Goal: Task Accomplishment & Management: Manage account settings

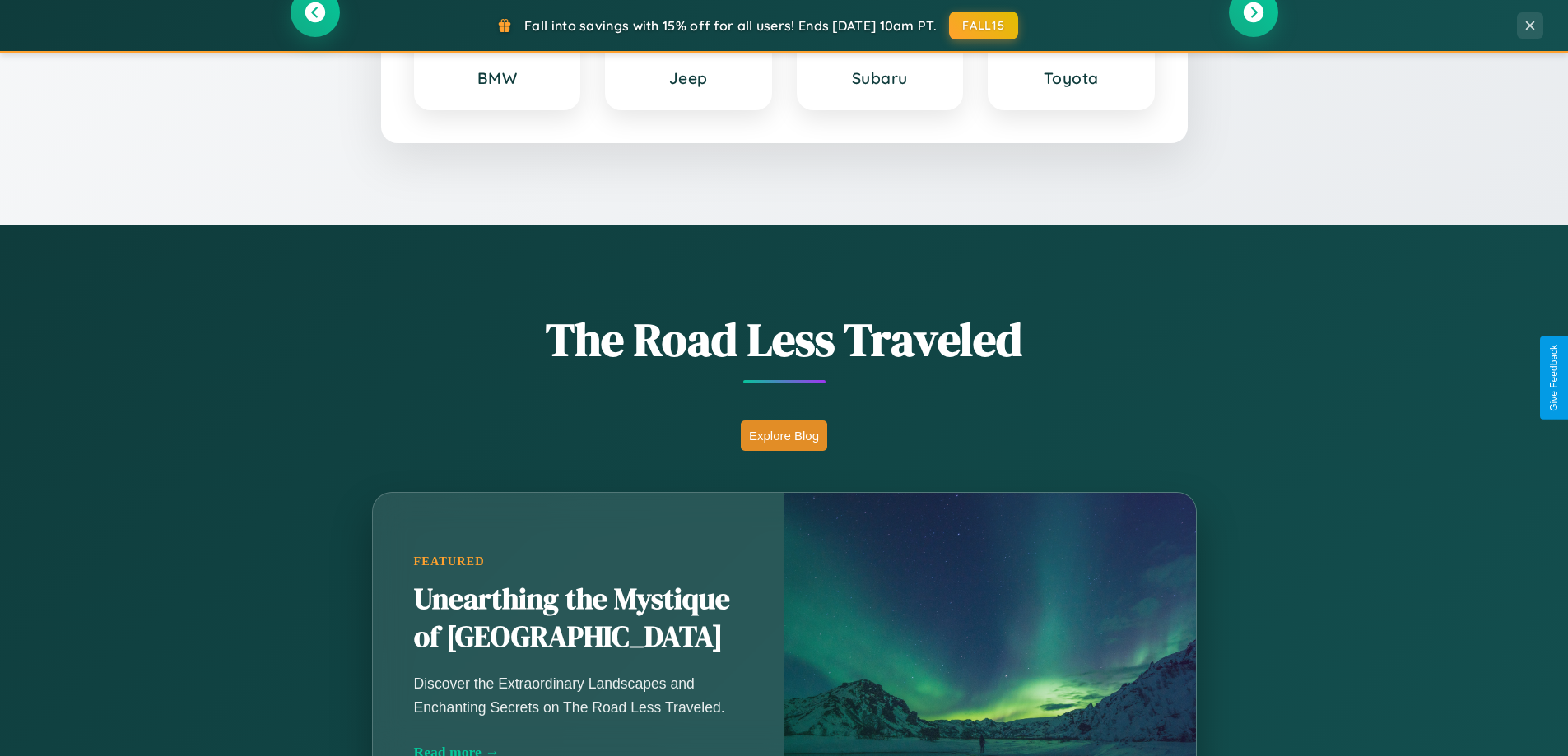
scroll to position [3166, 0]
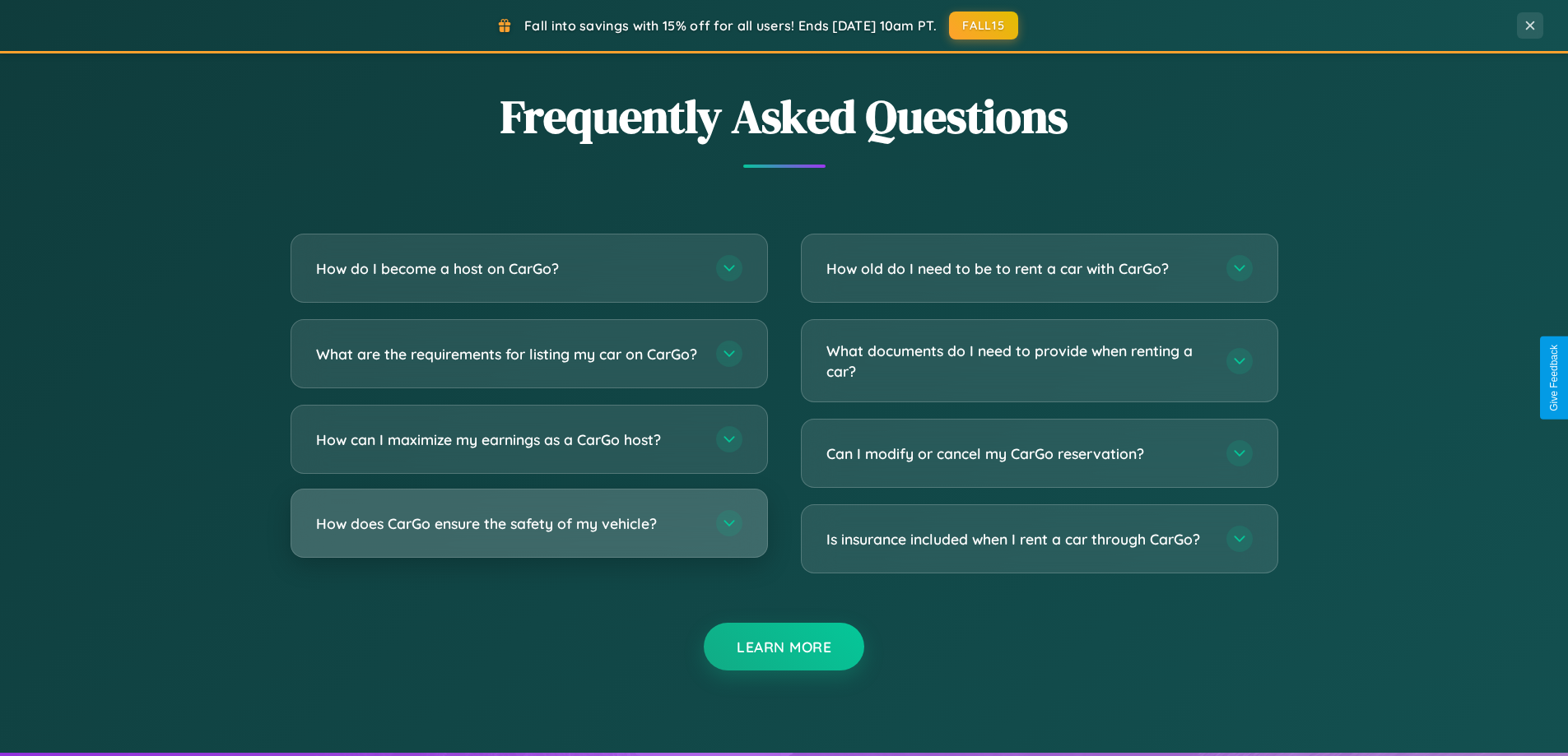
click at [528, 534] on h3 "How does CarGo ensure the safety of my vehicle?" at bounding box center [508, 523] width 384 height 20
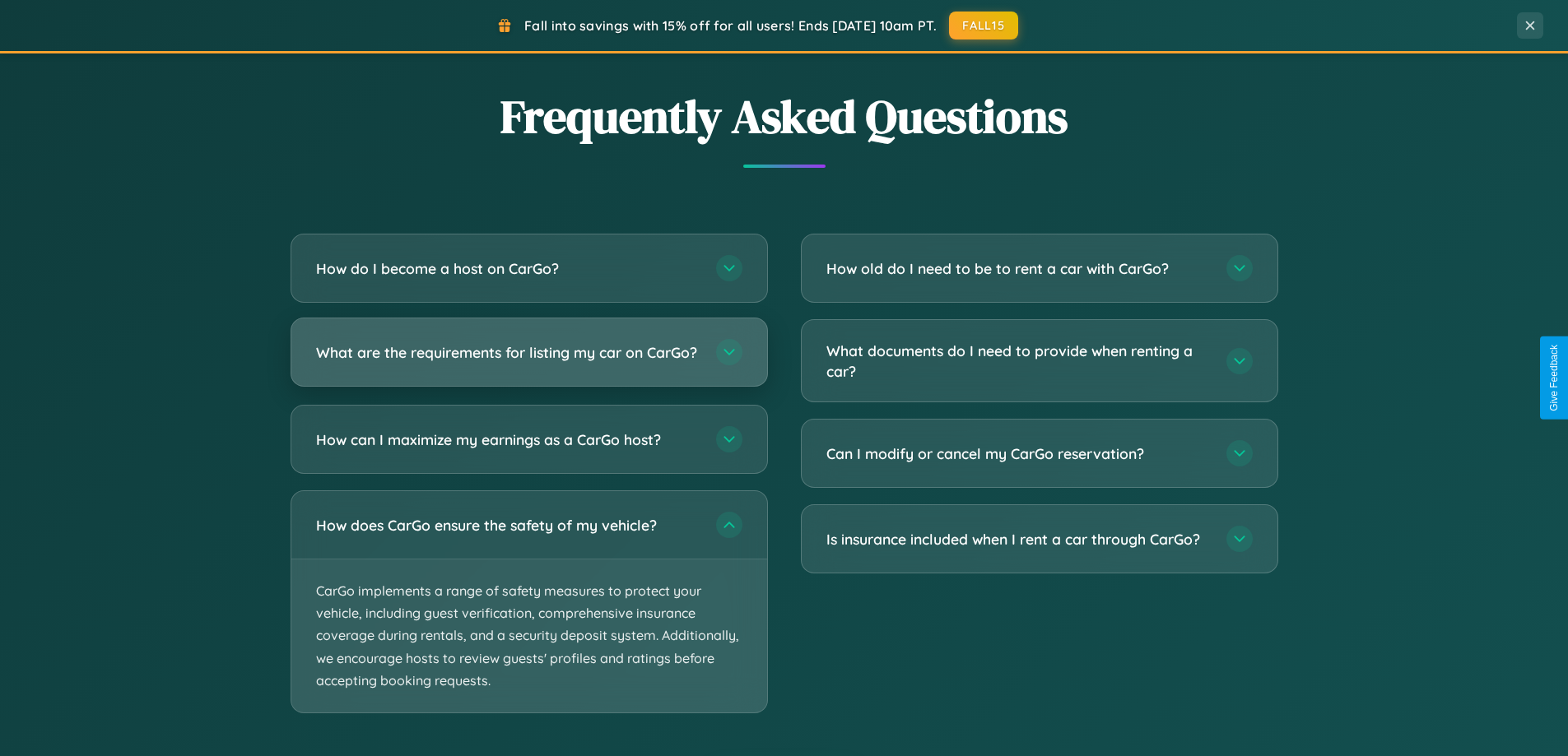
click at [528, 360] on h3 "What are the requirements for listing my car on CarGo?" at bounding box center [508, 352] width 384 height 20
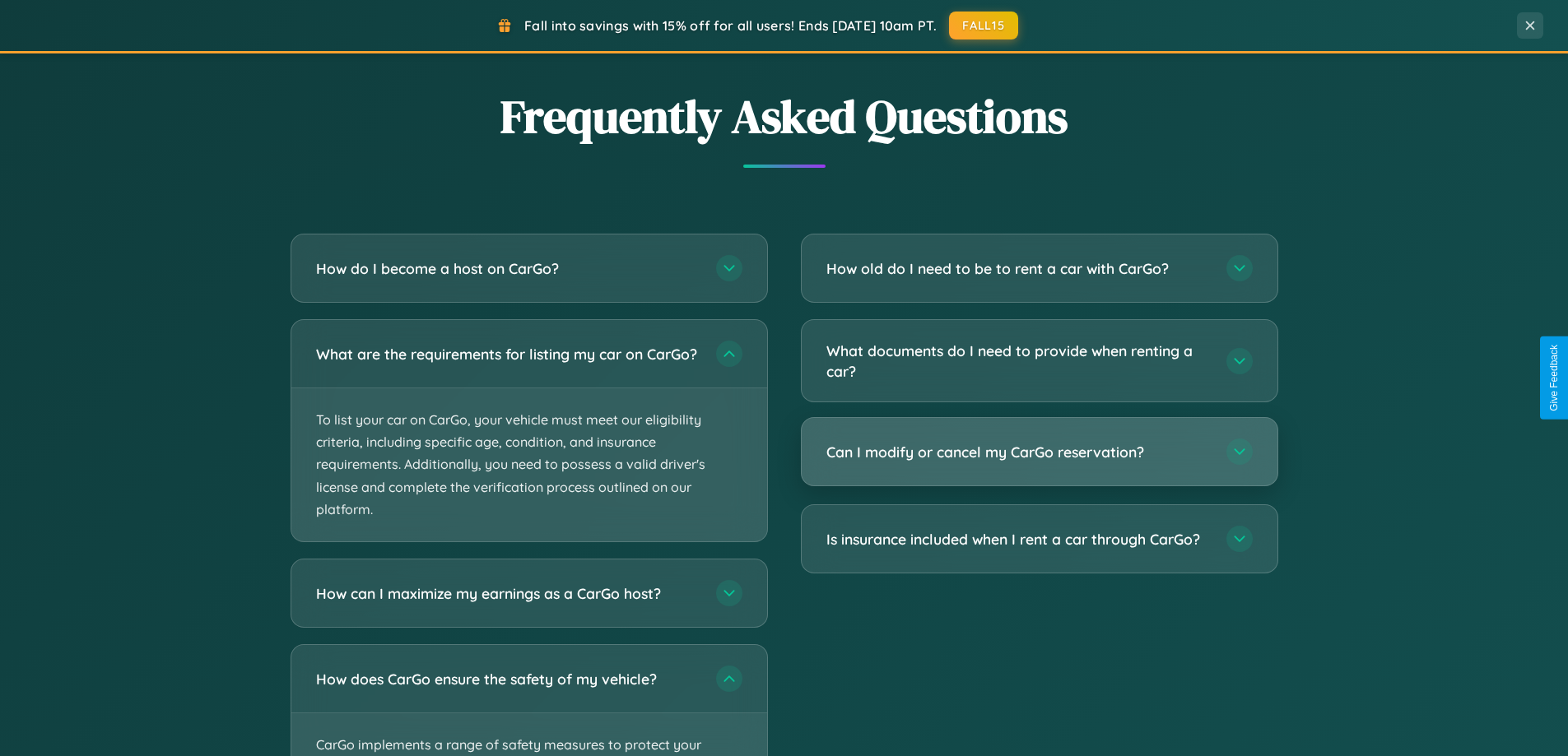
click at [1039, 453] on h3 "Can I modify or cancel my CarGo reservation?" at bounding box center [1019, 451] width 384 height 20
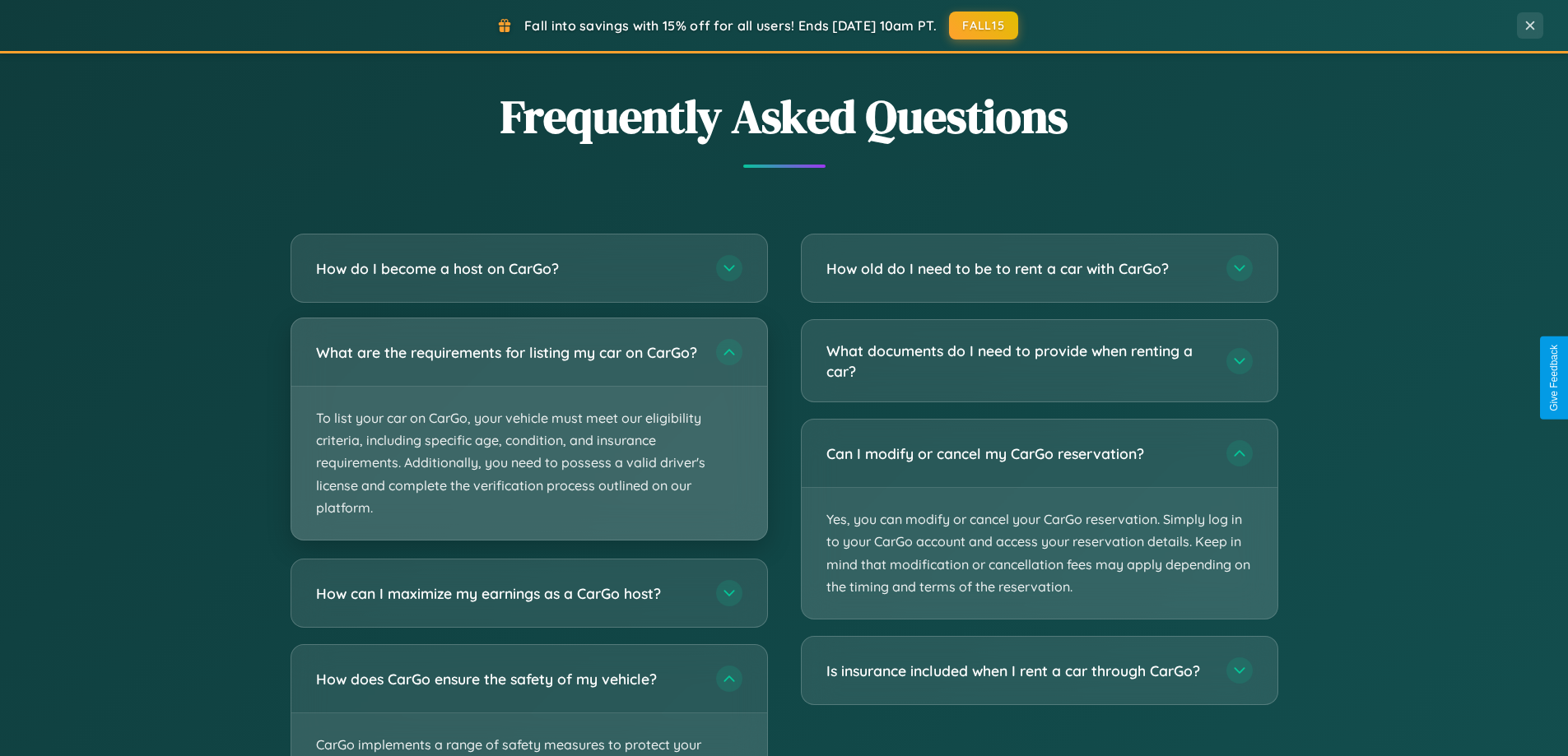
click at [528, 438] on p "To list your car on CarGo, your vehicle must meet our eligibility criteria, inc…" at bounding box center [529, 463] width 476 height 153
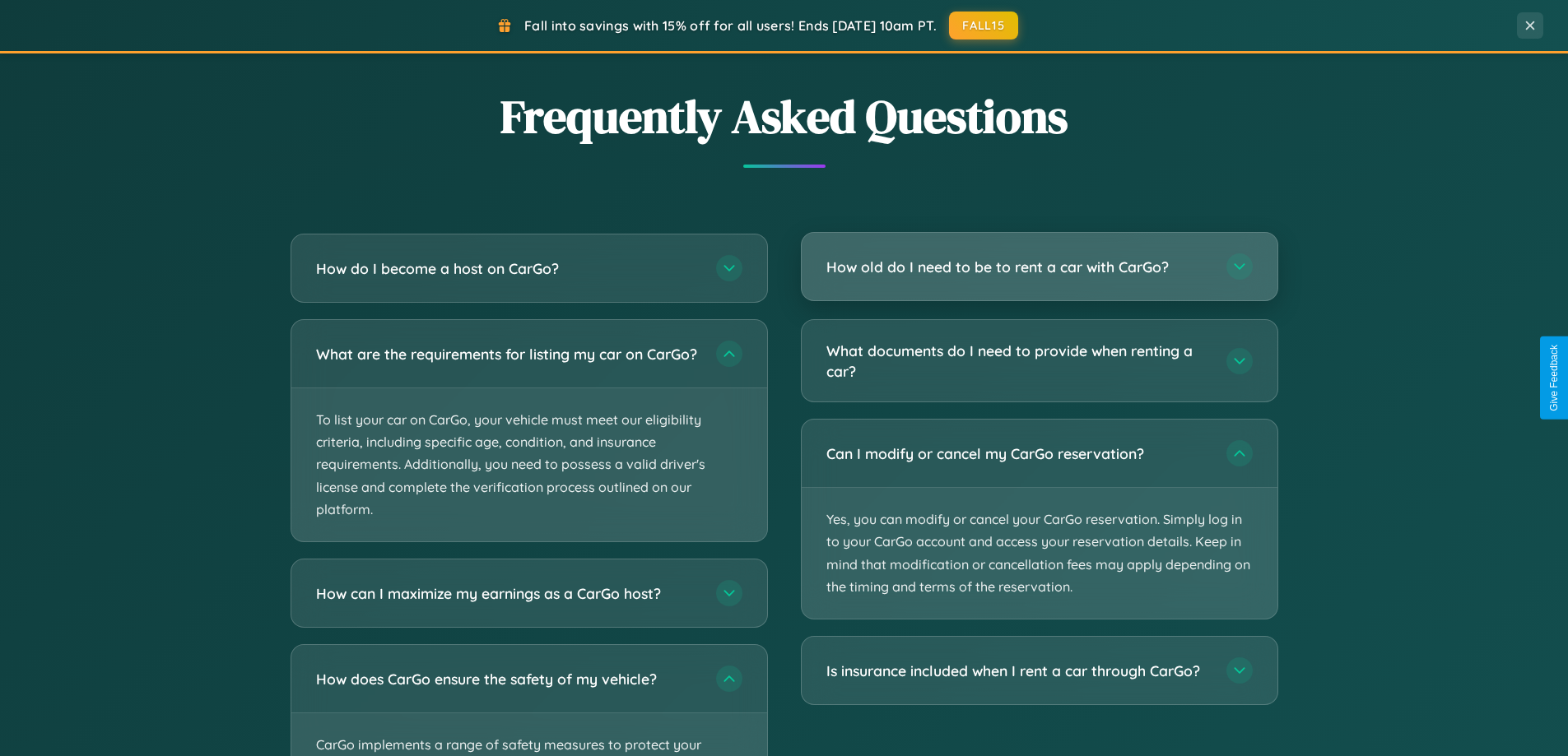
click at [1039, 267] on h3 "How old do I need to be to rent a car with CarGo?" at bounding box center [1019, 267] width 384 height 20
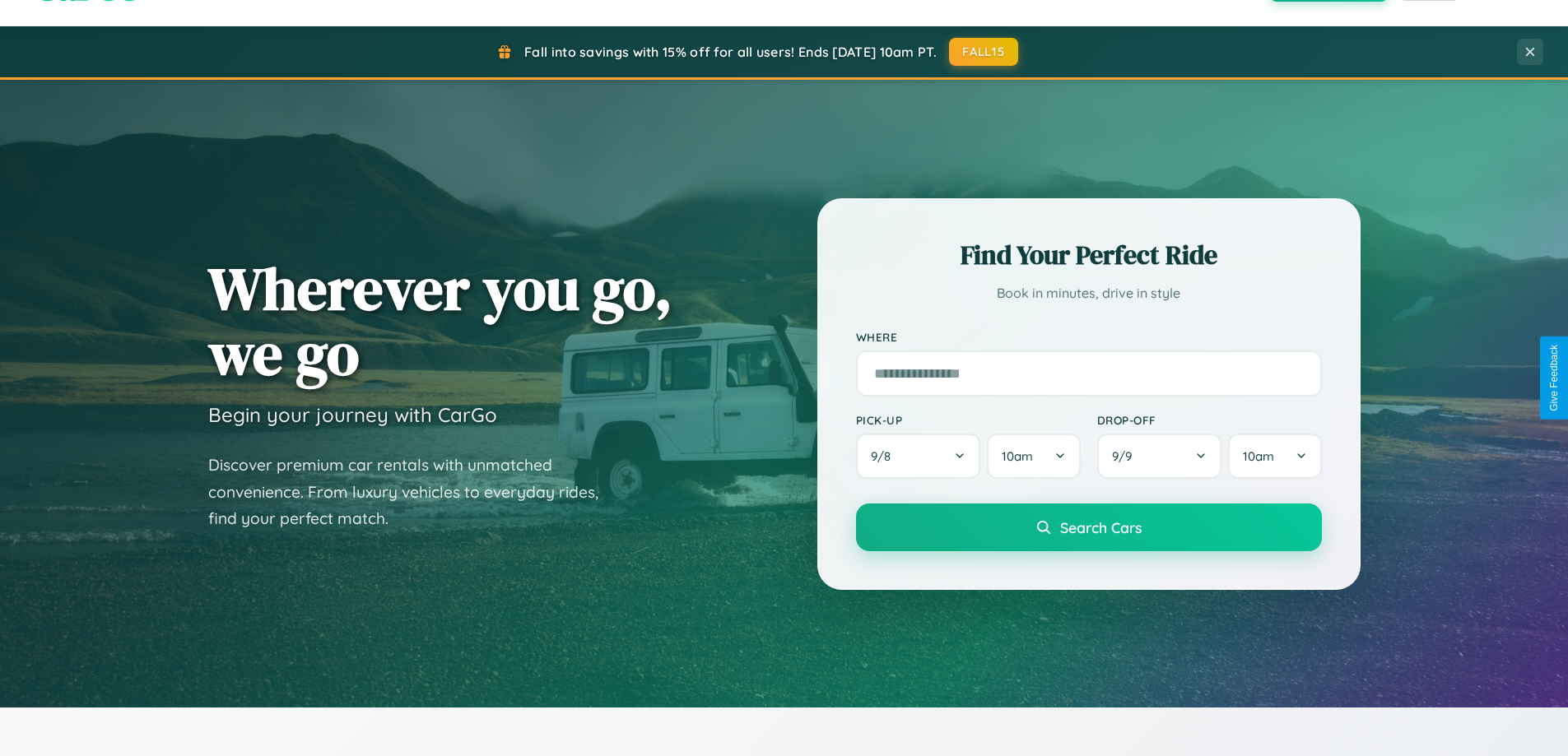
scroll to position [0, 0]
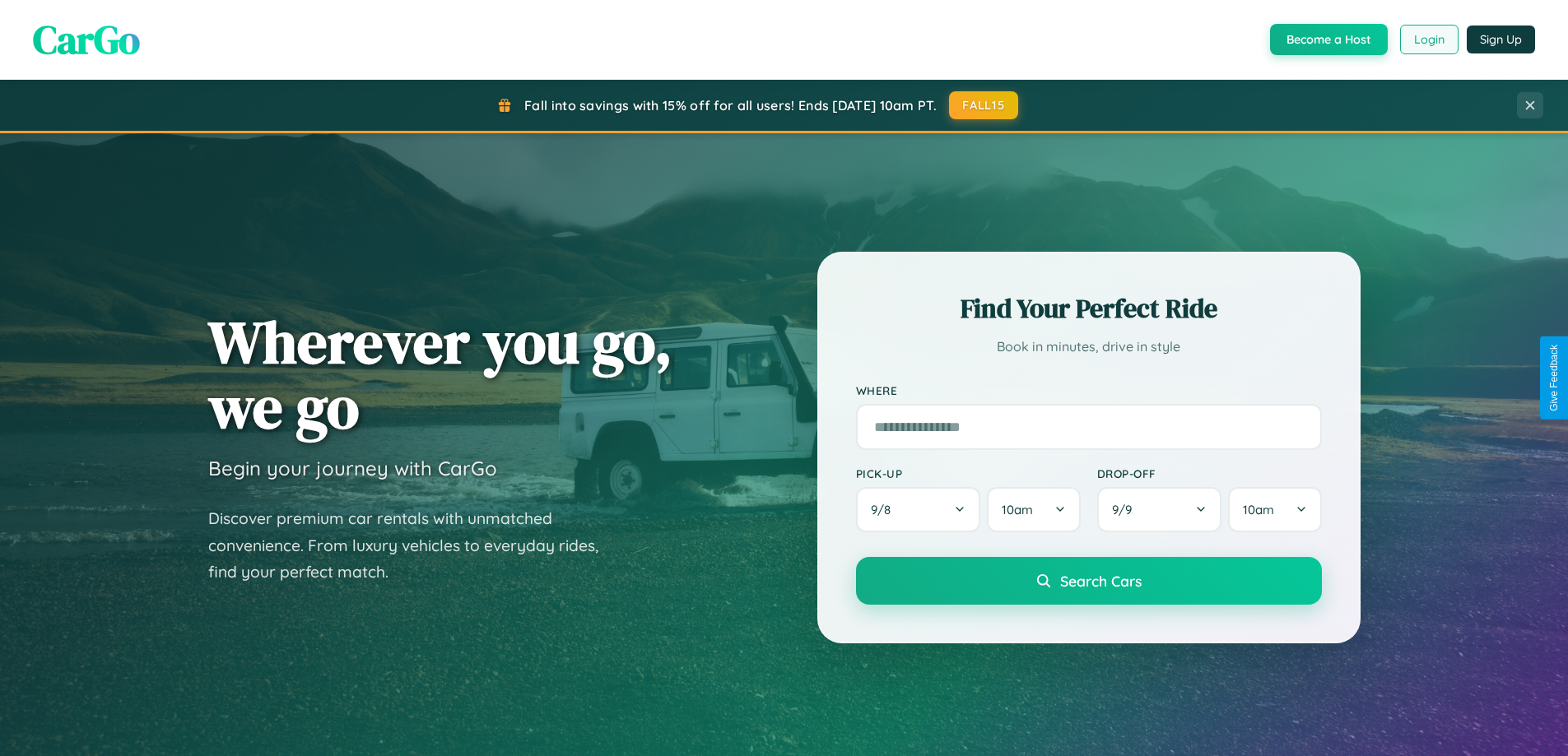
click at [1429, 40] on button "Login" at bounding box center [1430, 40] width 58 height 30
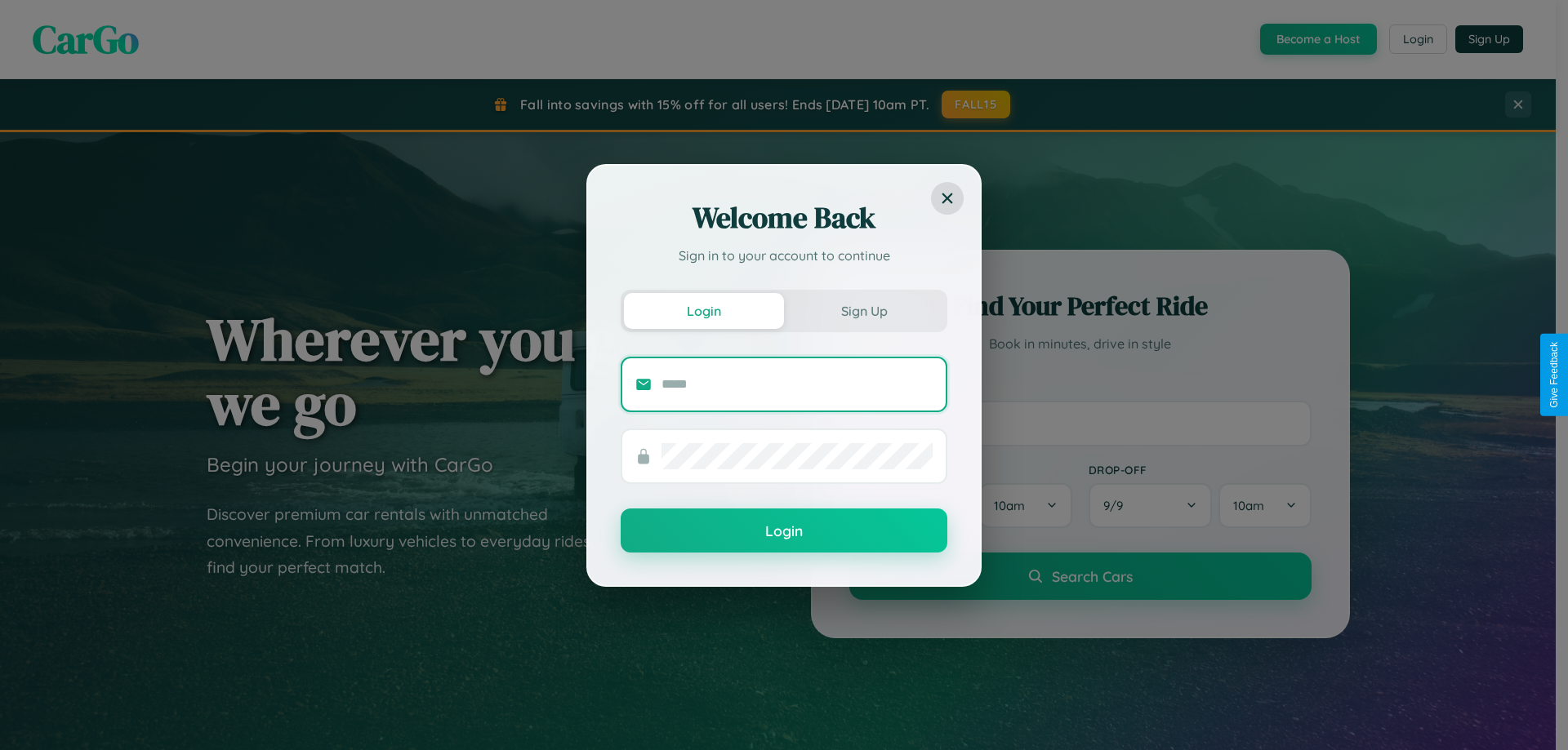
click at [797, 384] on input "text" at bounding box center [796, 384] width 272 height 26
type input "**********"
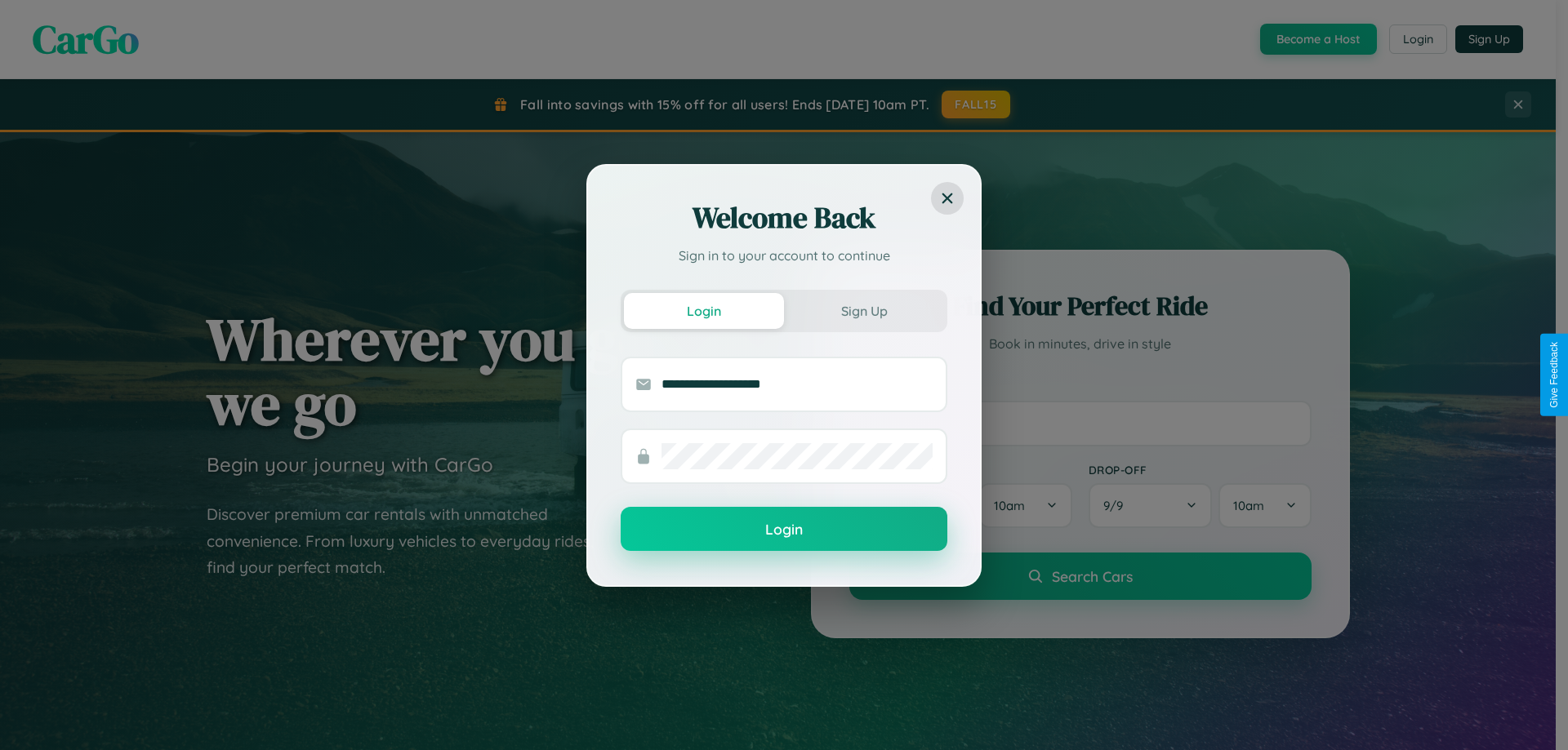
click at [784, 529] on button "Login" at bounding box center [784, 529] width 326 height 44
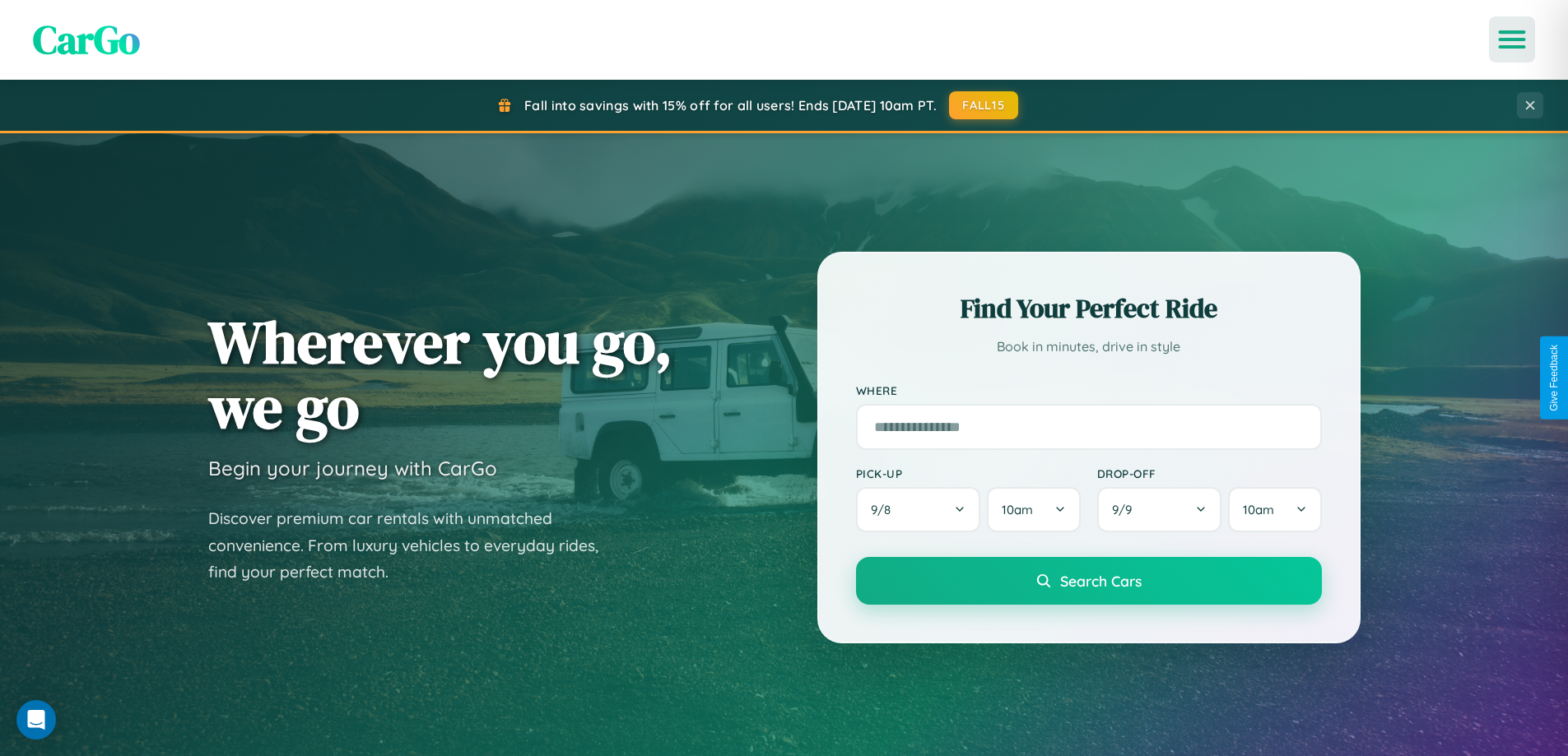
click at [1513, 40] on icon "Open menu" at bounding box center [1513, 39] width 24 height 15
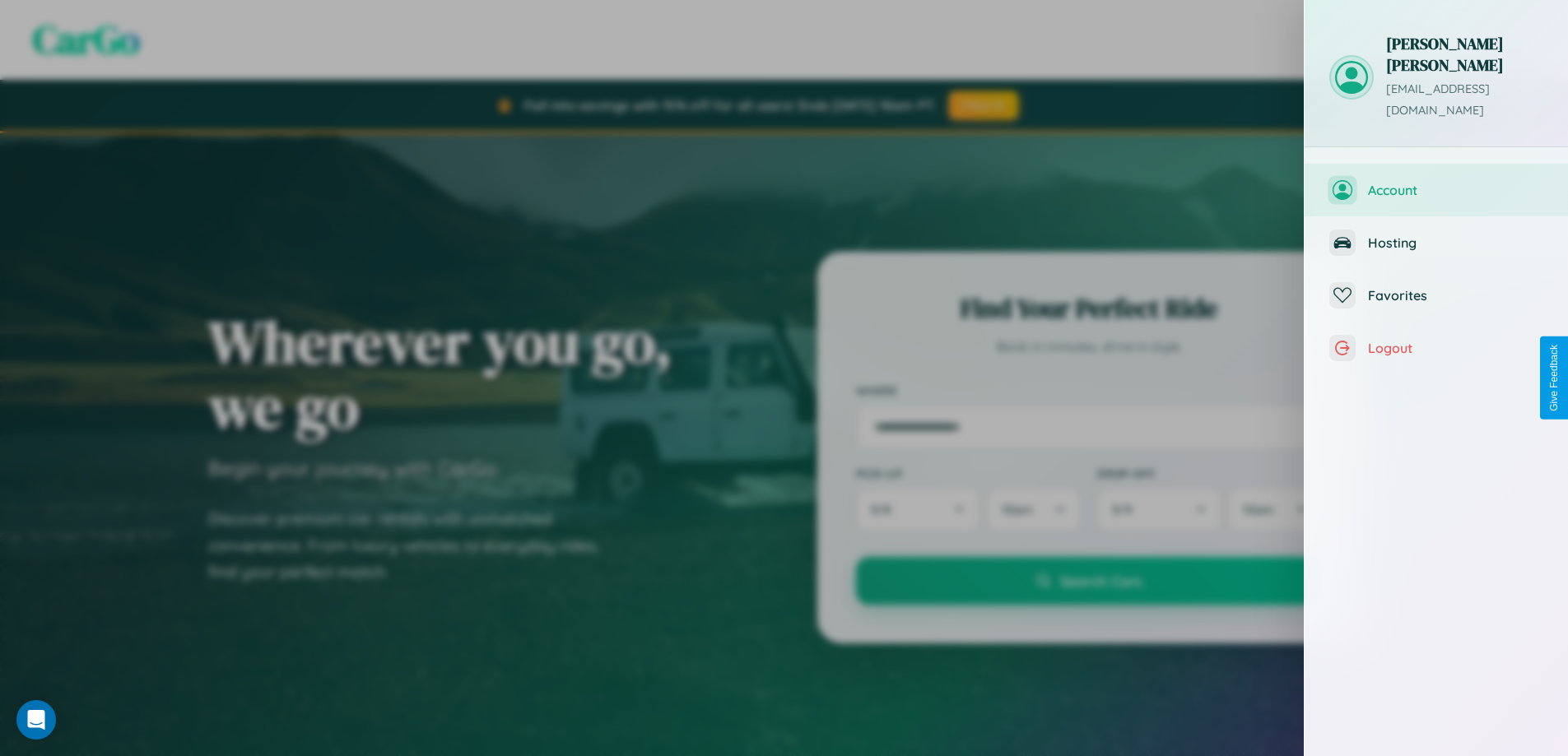
click at [1436, 182] on span "Account" at bounding box center [1456, 189] width 175 height 16
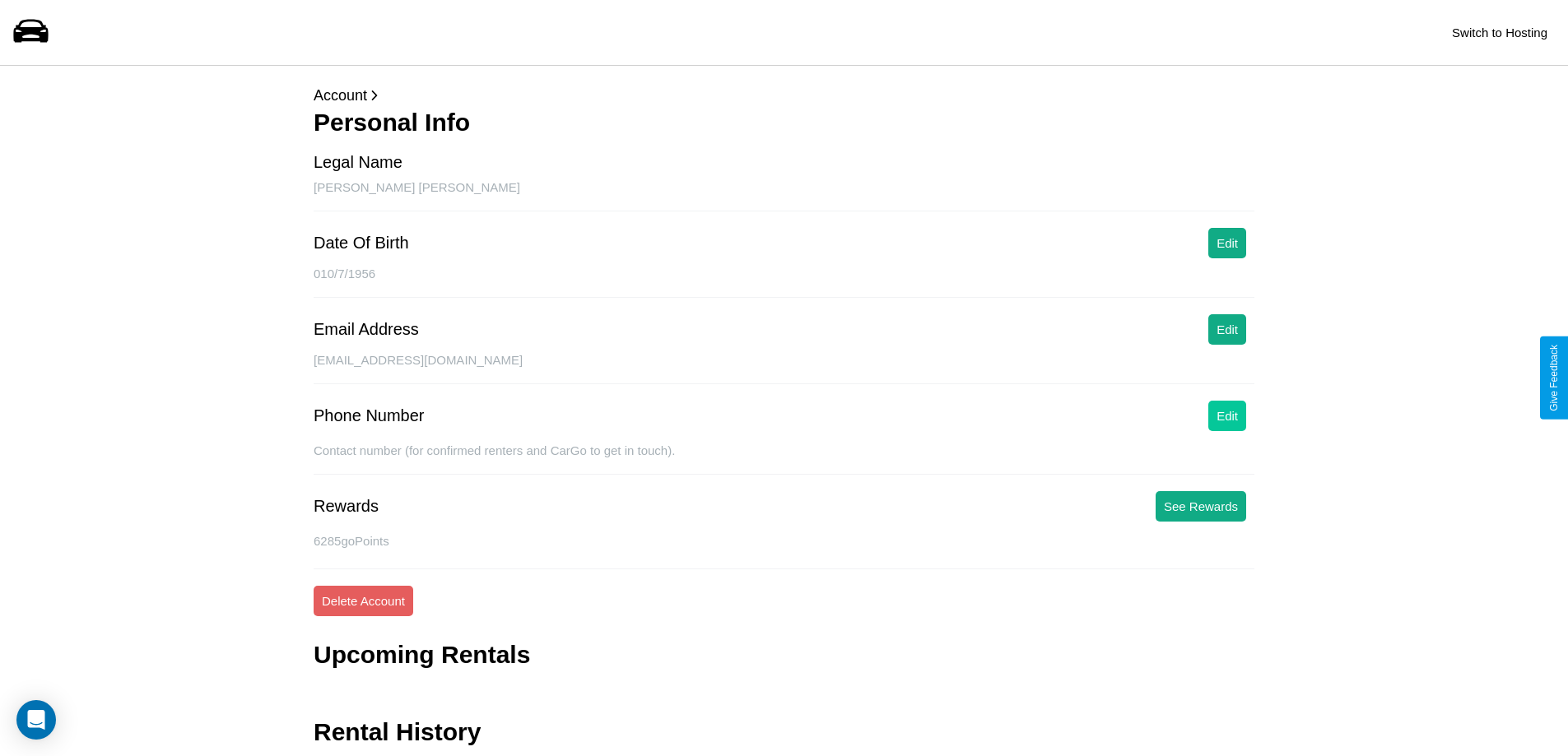
click at [1228, 416] on button "Edit" at bounding box center [1228, 416] width 38 height 30
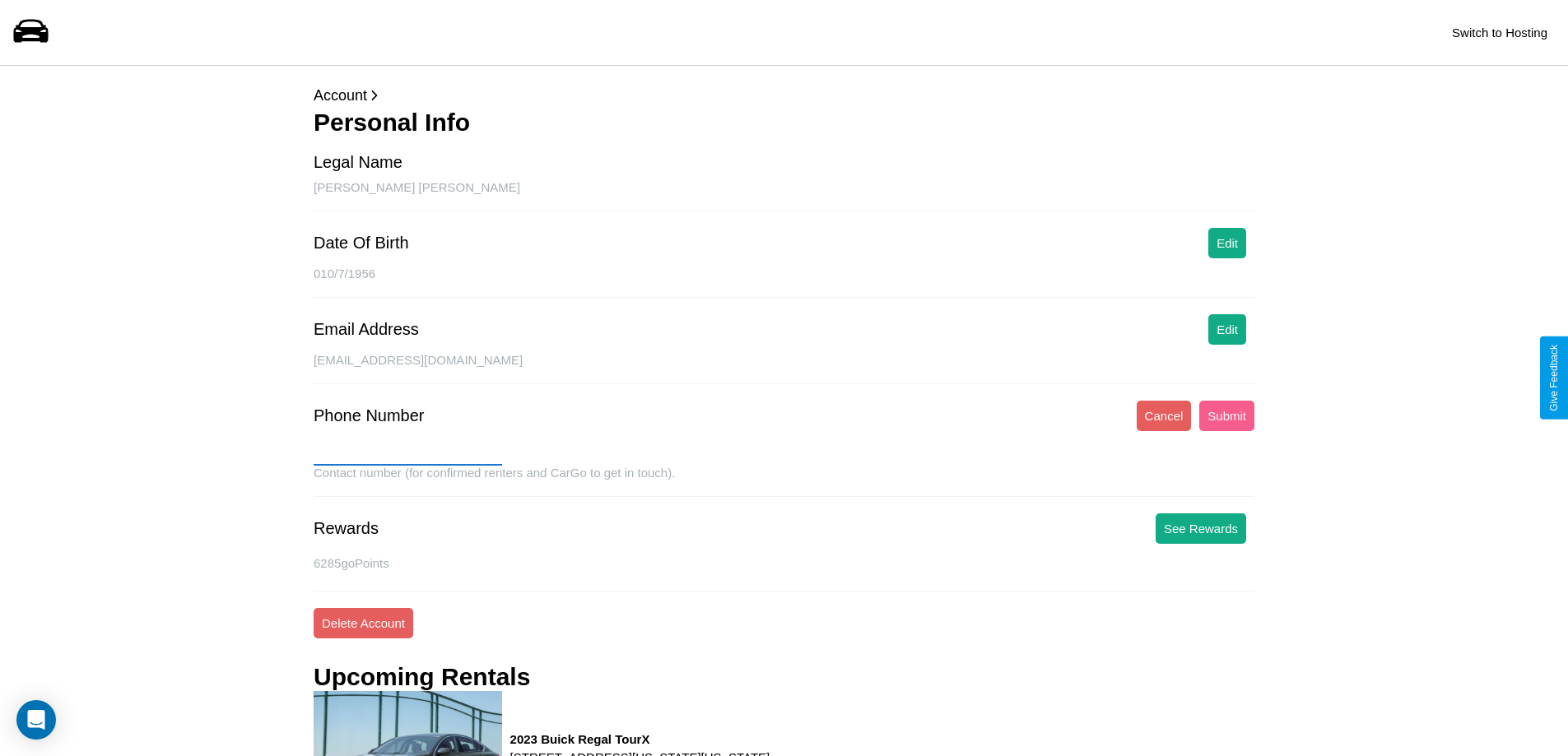
click at [407, 452] on input "text" at bounding box center [407, 452] width 189 height 26
type input "**********"
click at [1227, 416] on button "Submit" at bounding box center [1227, 416] width 55 height 30
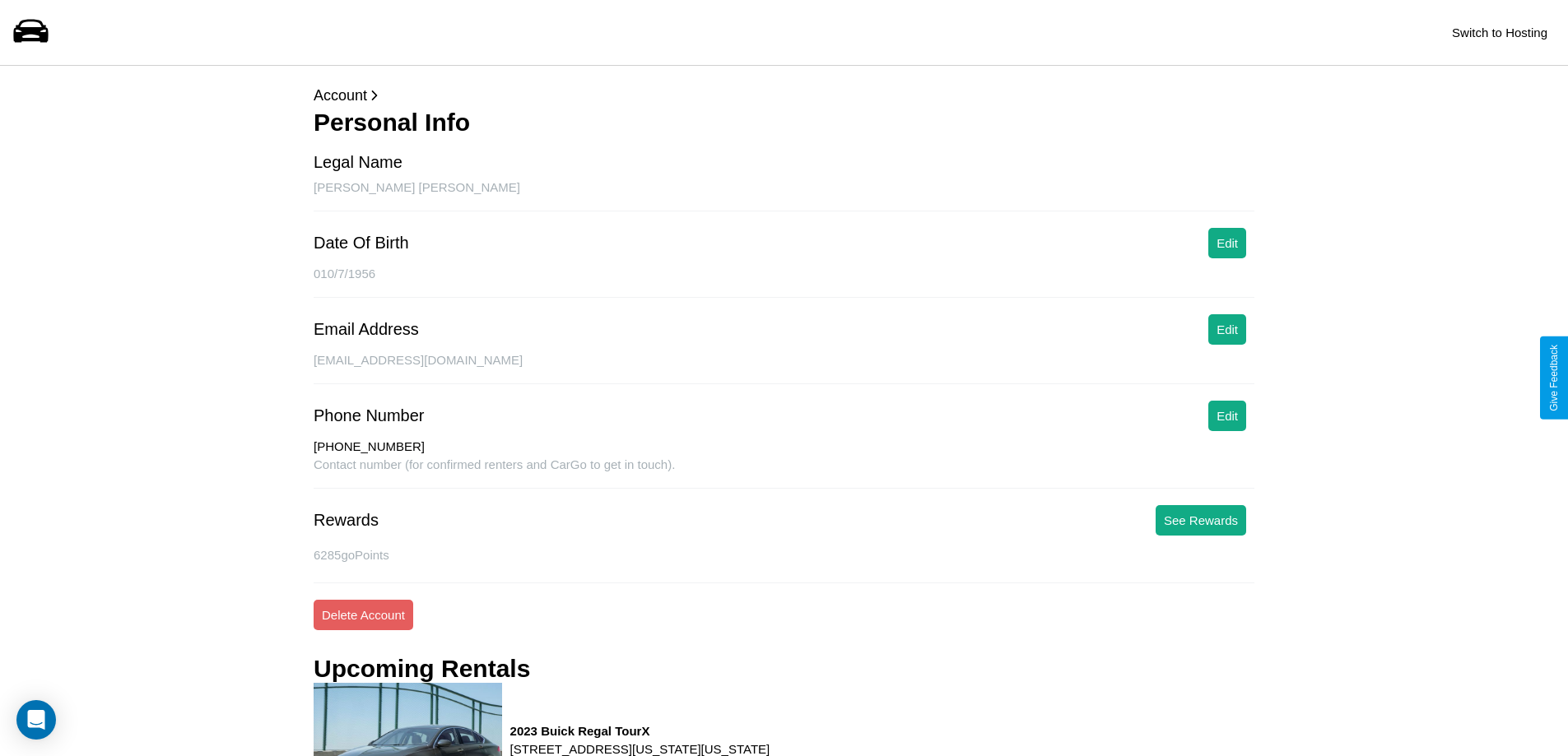
scroll to position [880, 0]
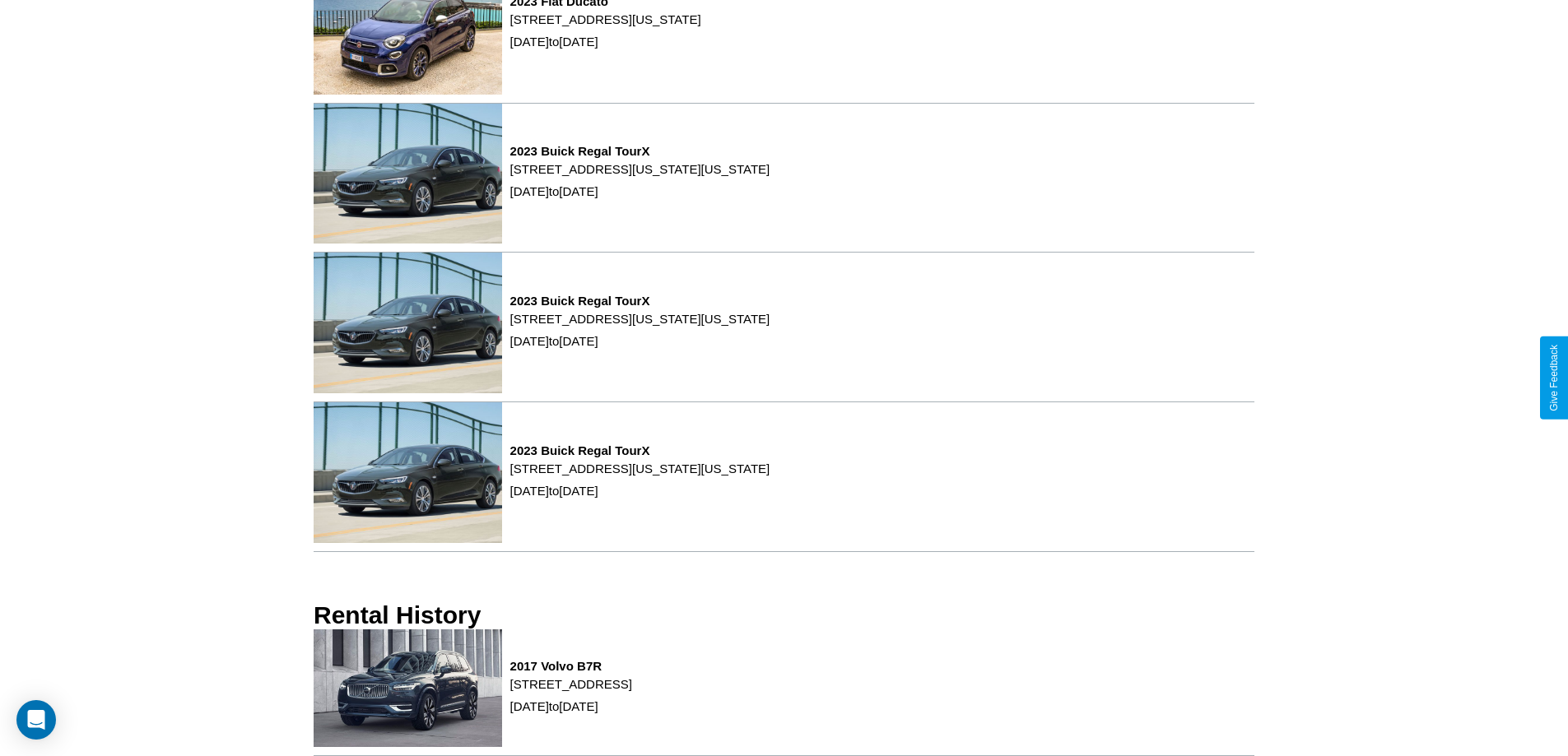
click at [633, 692] on p "[STREET_ADDRESS]" at bounding box center [572, 683] width 122 height 22
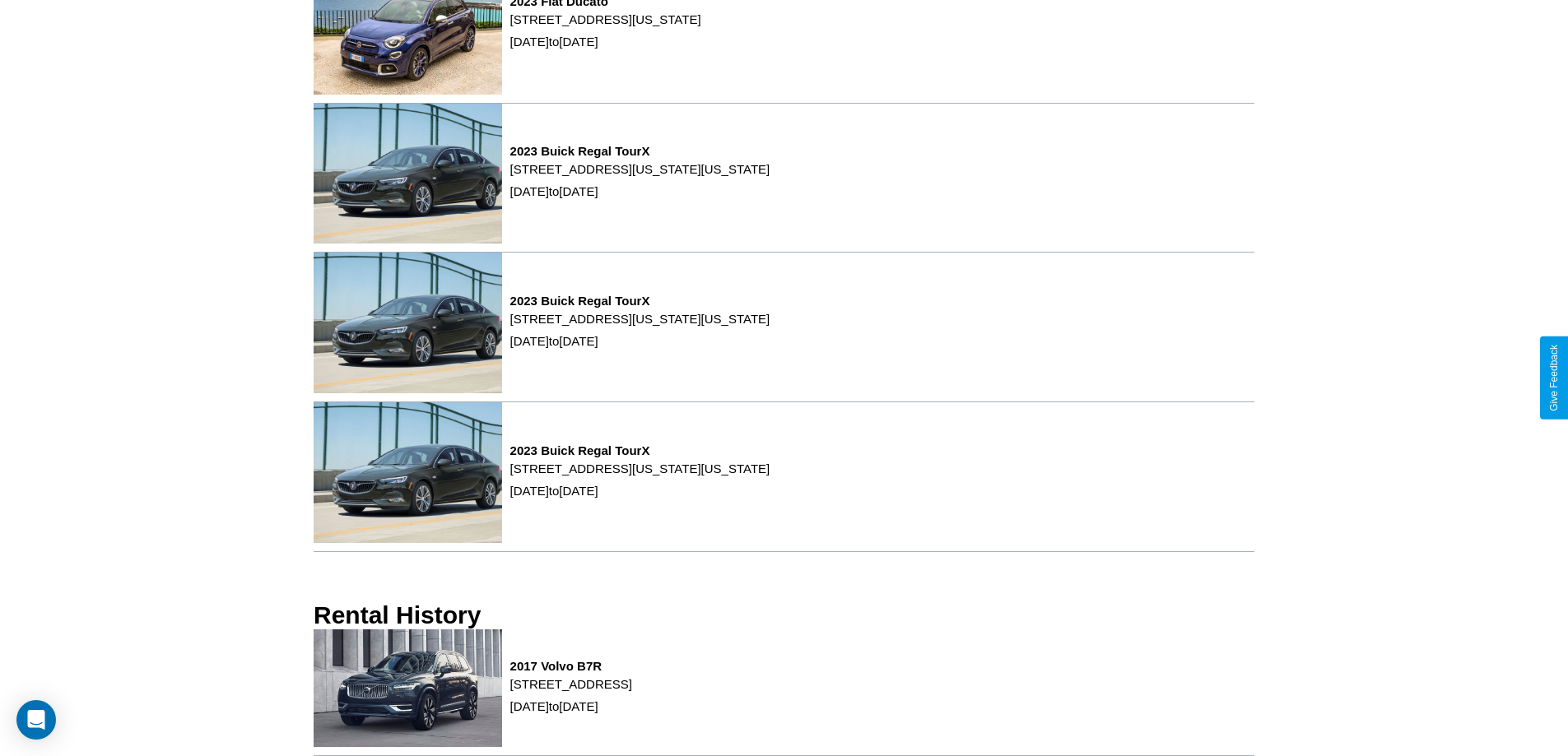
click at [633, 692] on p "[STREET_ADDRESS]" at bounding box center [572, 683] width 122 height 22
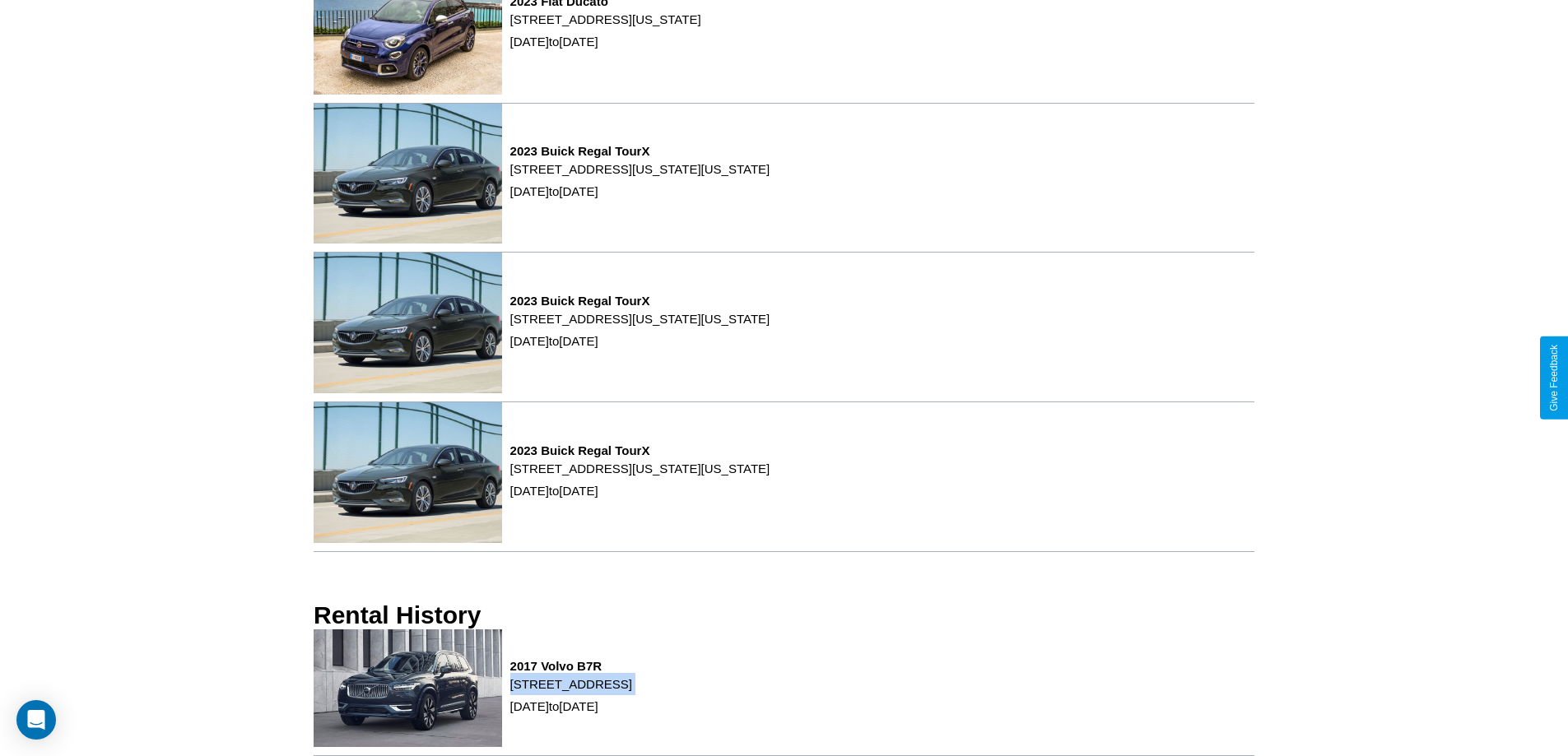
click at [633, 692] on p "[STREET_ADDRESS]" at bounding box center [572, 683] width 122 height 22
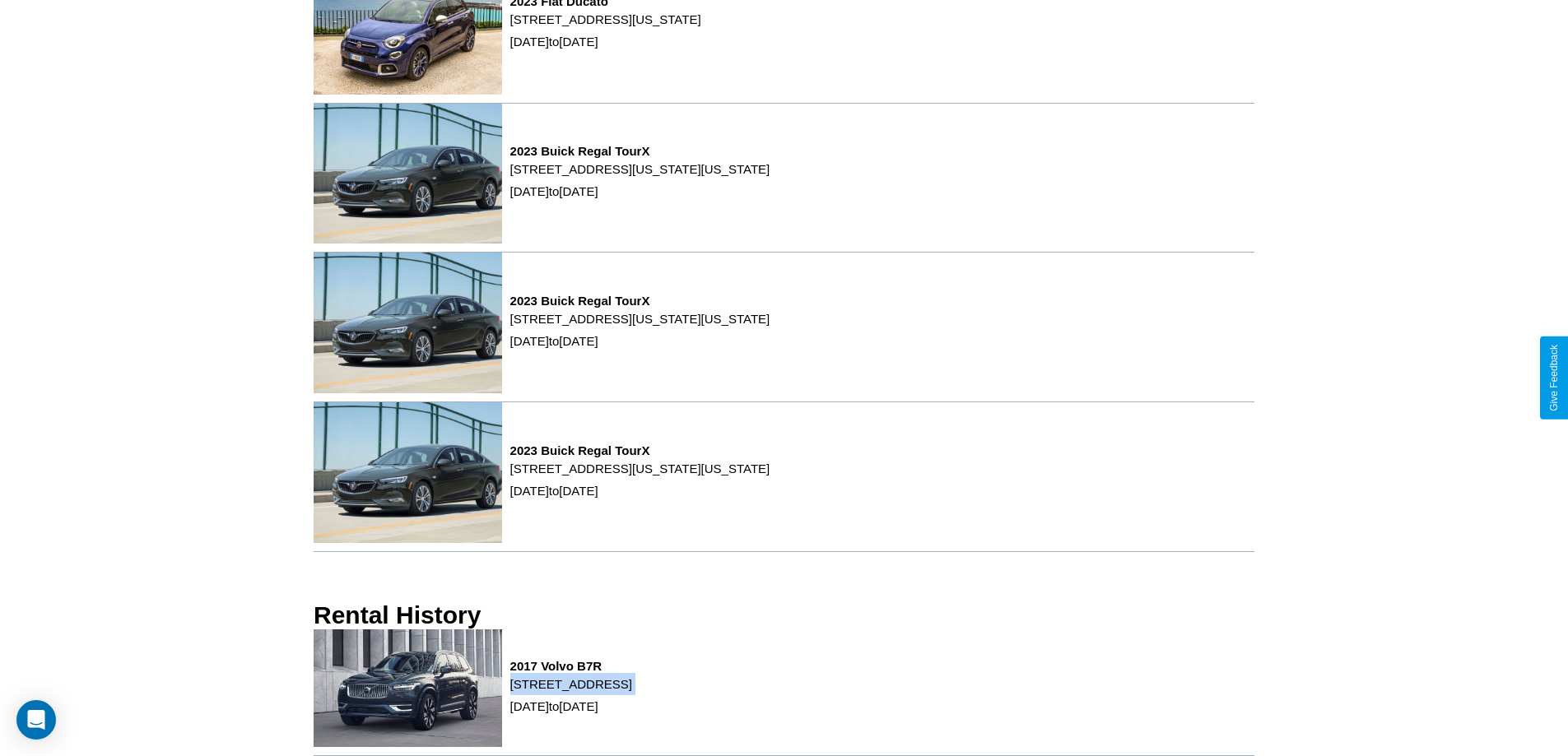
click at [633, 692] on p "[STREET_ADDRESS]" at bounding box center [572, 683] width 122 height 22
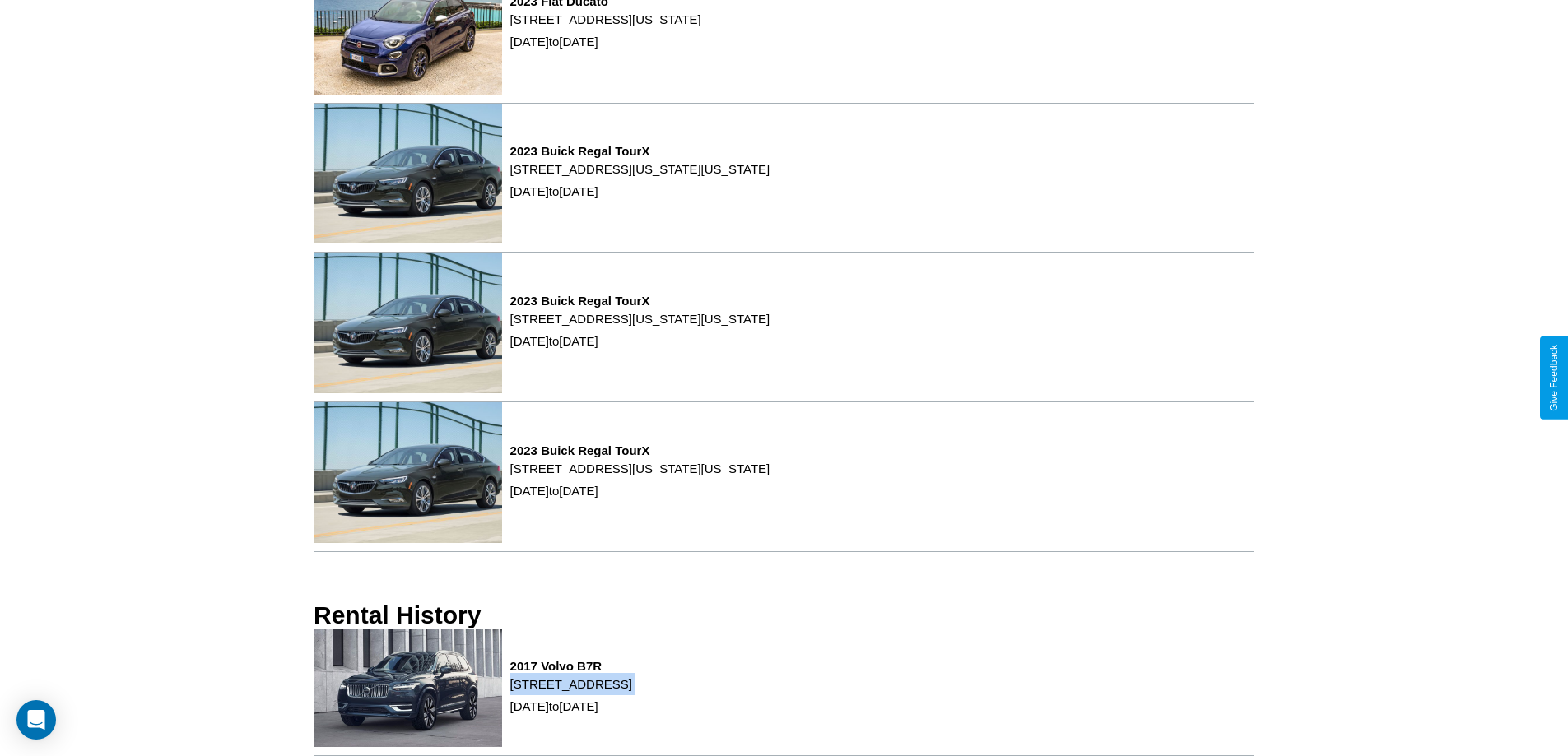
click at [633, 692] on p "[STREET_ADDRESS]" at bounding box center [572, 683] width 122 height 22
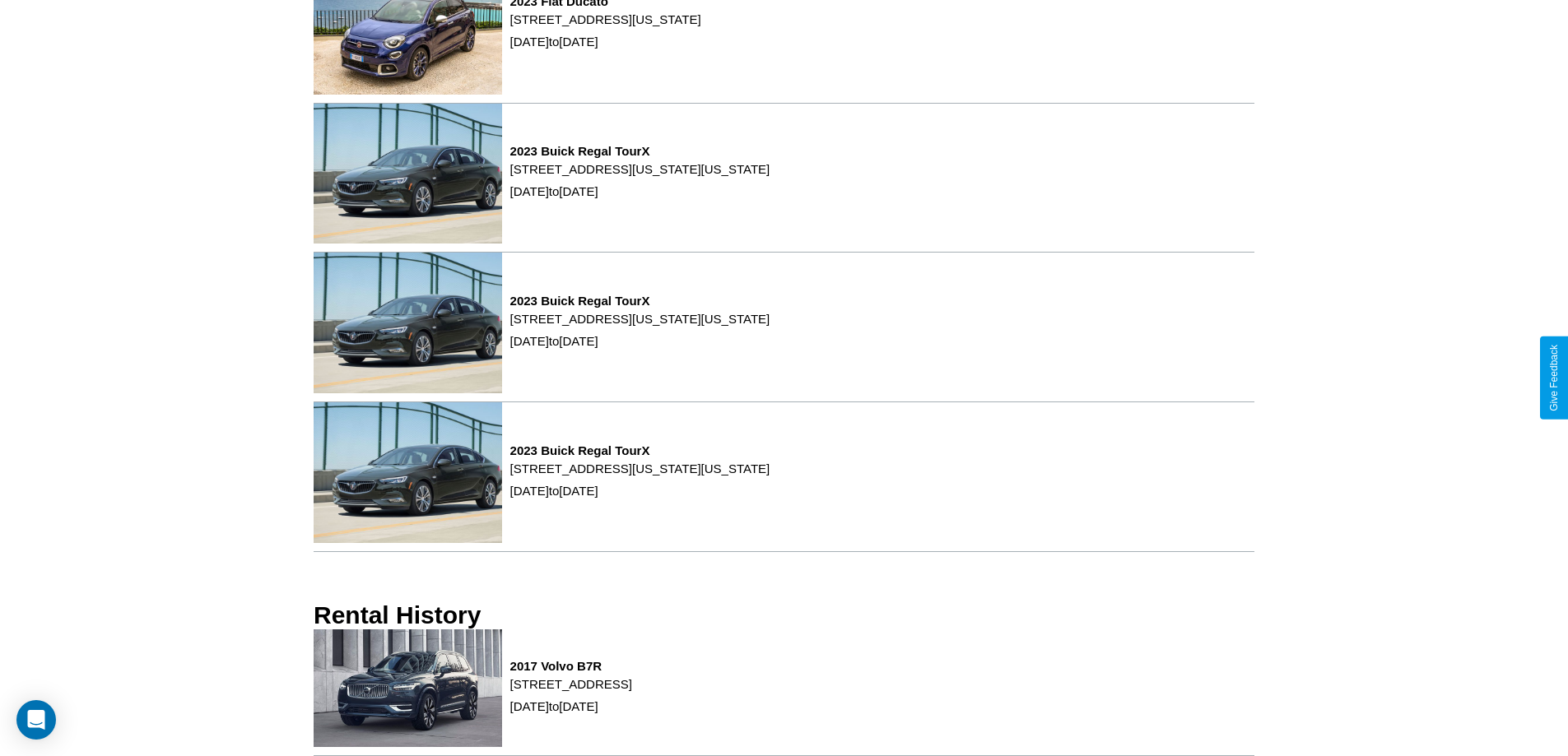
scroll to position [0, 0]
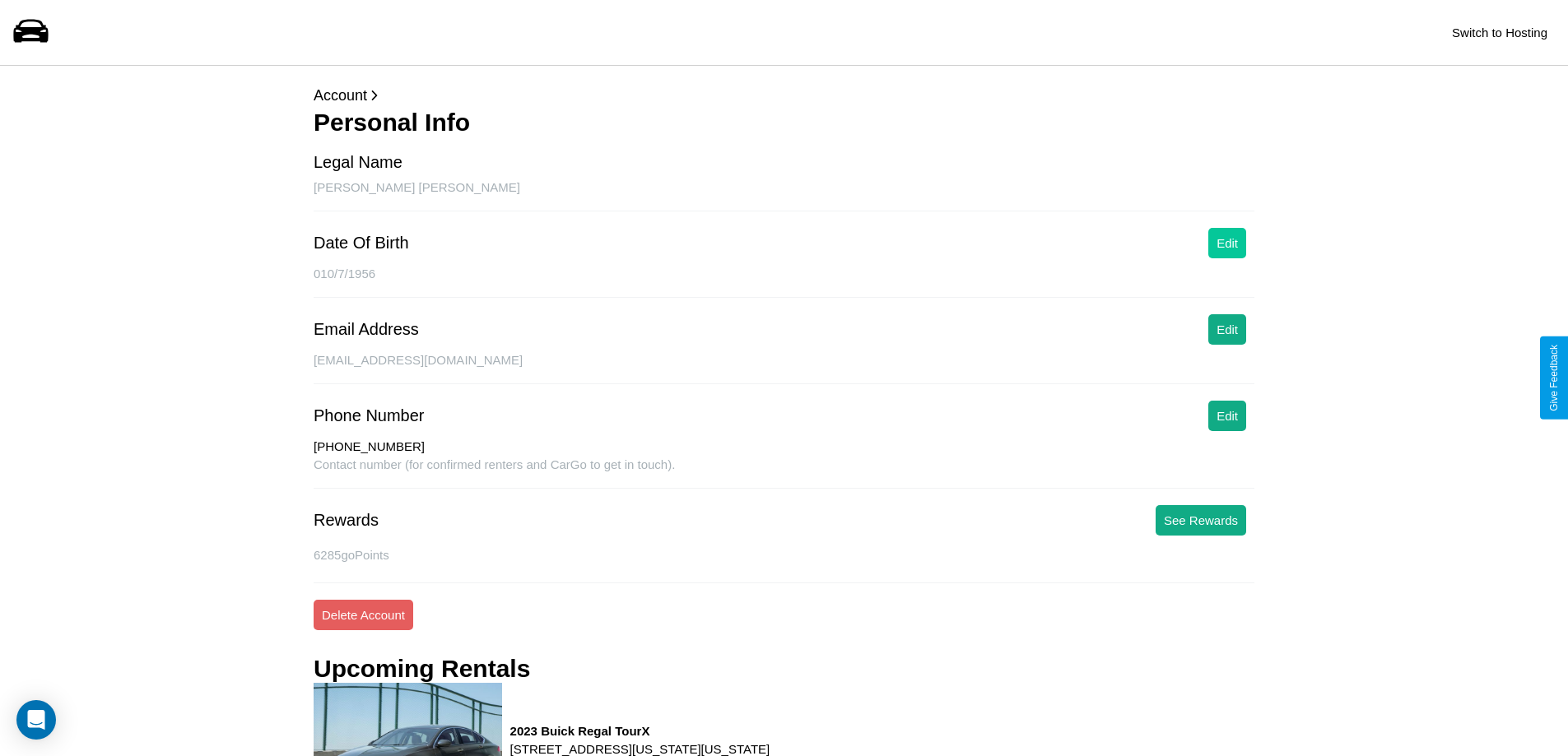
click at [1228, 243] on button "Edit" at bounding box center [1228, 243] width 38 height 30
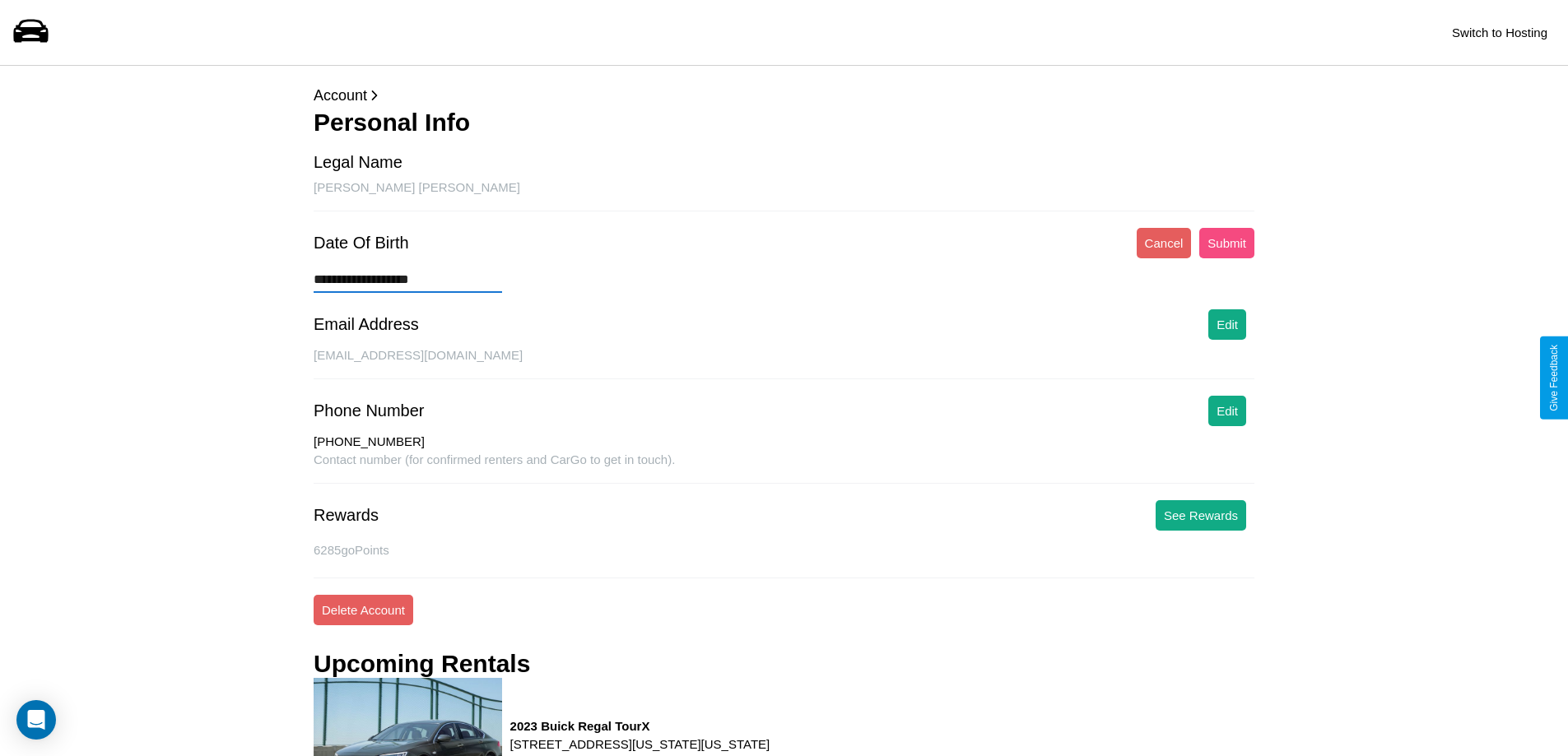
type input "**********"
click at [1227, 243] on button "Submit" at bounding box center [1227, 243] width 55 height 30
